Goal: Navigation & Orientation: Find specific page/section

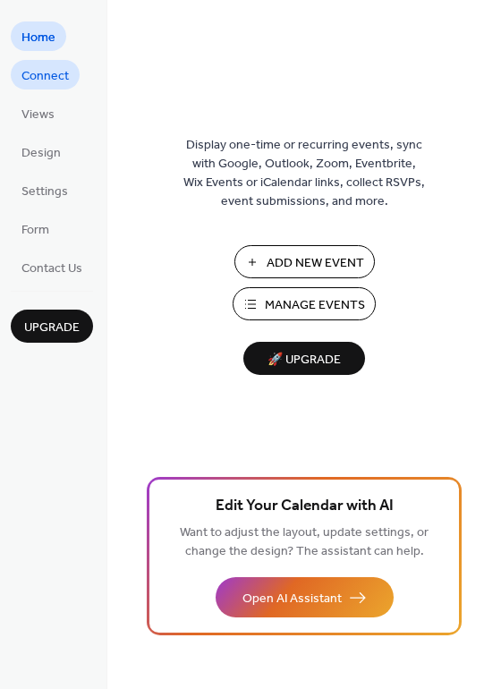
click at [39, 71] on span "Connect" at bounding box center [44, 76] width 47 height 19
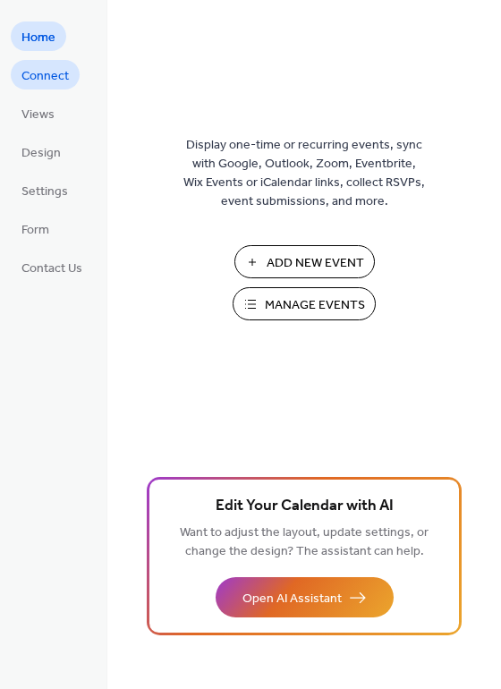
click at [42, 81] on span "Connect" at bounding box center [44, 76] width 47 height 19
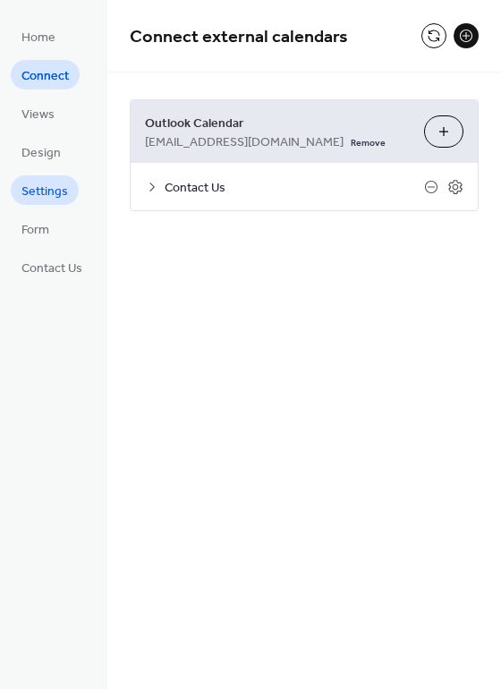
click at [37, 190] on span "Settings" at bounding box center [44, 192] width 47 height 19
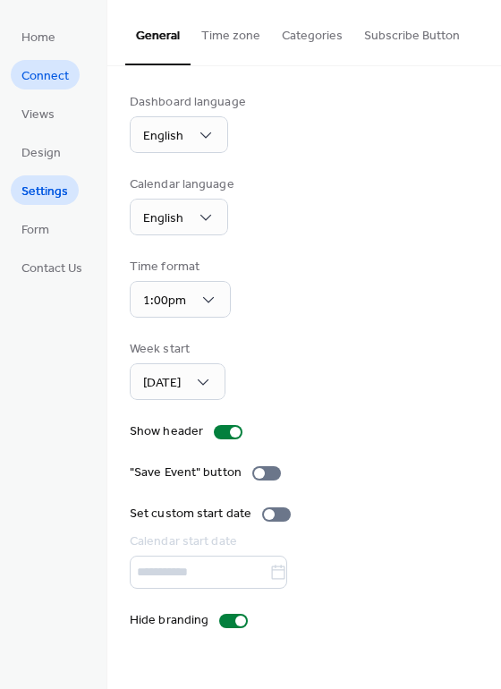
click at [49, 77] on span "Connect" at bounding box center [44, 76] width 47 height 19
